Goal: Task Accomplishment & Management: Manage account settings

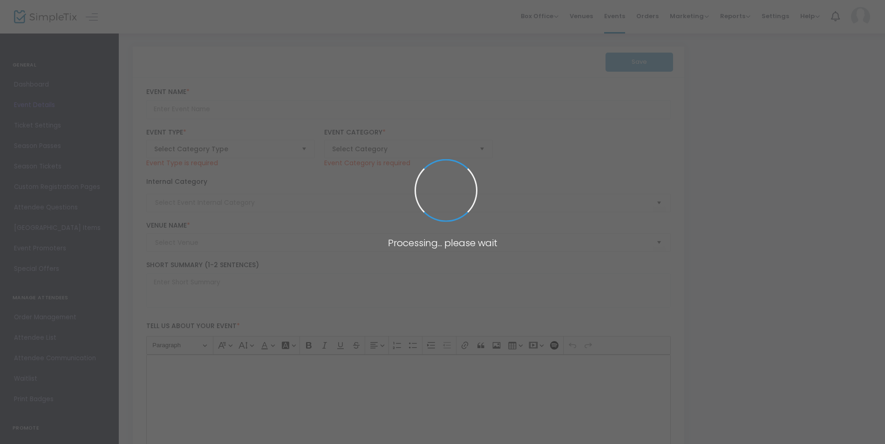
type input "RIFF/RAFF - A [MEDICAL_DATA] Tribute to AC/DC w/LOVEDRIVE - Tribute to Scorpions"
type textarea "RIFF/[PERSON_NAME] brings a night of AC/DC classic rock 'n' roll favorites from…"
type input "8.130 %"
type input "Buy Tickets"
type input "Journey [GEOGRAPHIC_DATA] ([GEOGRAPHIC_DATA])"
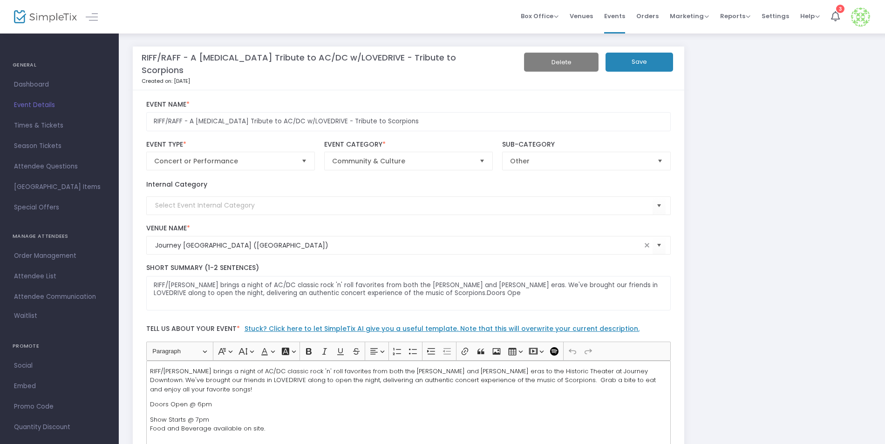
click at [638, 59] on button "Save" at bounding box center [639, 62] width 68 height 19
click at [622, 70] on button "Save" at bounding box center [639, 62] width 68 height 19
click at [58, 13] on img at bounding box center [45, 17] width 63 height 14
